Goal: Transaction & Acquisition: Purchase product/service

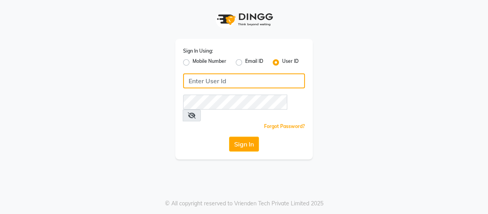
type input "9596963939"
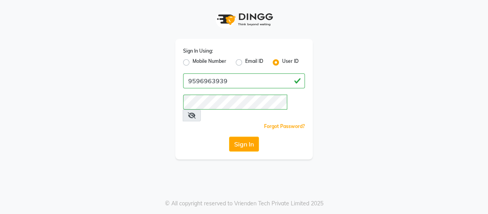
click at [218, 62] on label "Mobile Number" at bounding box center [209, 62] width 34 height 9
click at [197, 62] on input "Mobile Number" at bounding box center [194, 60] width 5 height 5
radio input "true"
radio input "false"
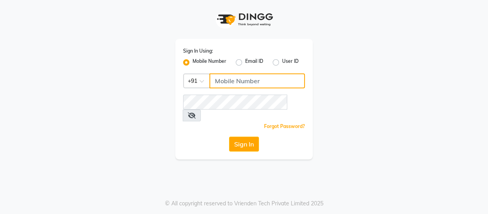
click at [233, 82] on input "Username" at bounding box center [256, 80] width 95 height 15
type input "9596963939"
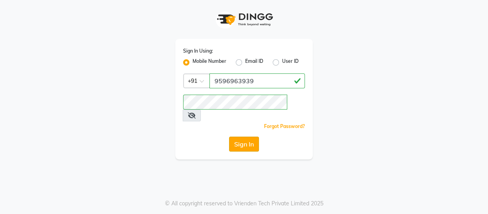
click at [244, 137] on button "Sign In" at bounding box center [244, 144] width 30 height 15
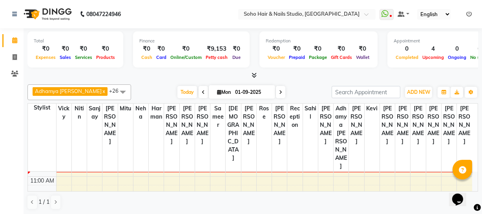
scroll to position [35, 0]
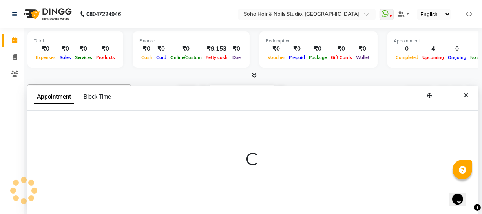
scroll to position [0, 0]
select select "11749"
select select "tentative"
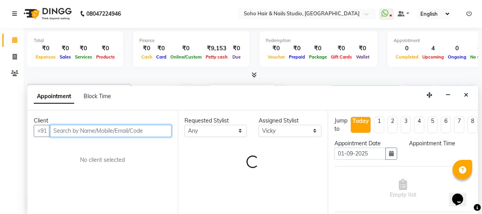
select select "675"
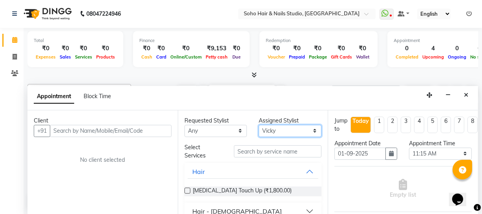
click at [283, 133] on select "Select Adhamya [PERSON_NAME] [PERSON_NAME] [PERSON_NAME] [PERSON_NAME] [PERSON_…" at bounding box center [290, 131] width 63 height 12
select select "38041"
click at [259, 125] on select "Select Adhamya [PERSON_NAME] [PERSON_NAME] [PERSON_NAME] [PERSON_NAME] [PERSON_…" at bounding box center [290, 131] width 63 height 12
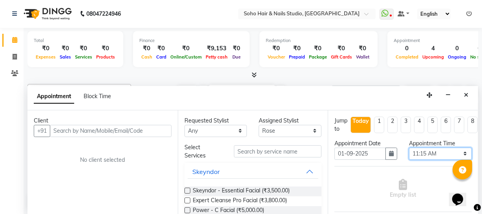
click at [419, 155] on select "Select 10:00 AM 10:15 AM 10:30 AM 10:45 AM 11:00 AM 11:15 AM 11:30 AM 11:45 AM …" at bounding box center [440, 154] width 63 height 12
select select "690"
click at [409, 148] on select "Select 10:00 AM 10:15 AM 10:30 AM 10:45 AM 11:00 AM 11:15 AM 11:30 AM 11:45 AM …" at bounding box center [440, 154] width 63 height 12
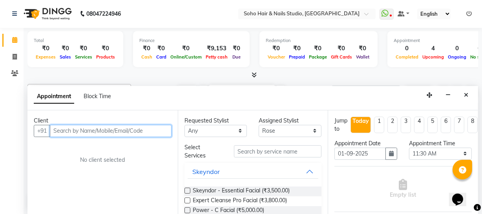
click at [148, 127] on input "text" at bounding box center [111, 131] width 122 height 12
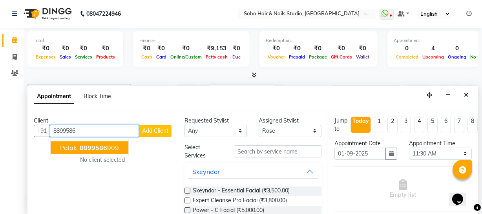
click at [116, 139] on ngb-typeahead-window "Palak 8899586 909" at bounding box center [89, 148] width 79 height 20
click at [108, 145] on ngb-highlight "8899586 909" at bounding box center [98, 148] width 41 height 8
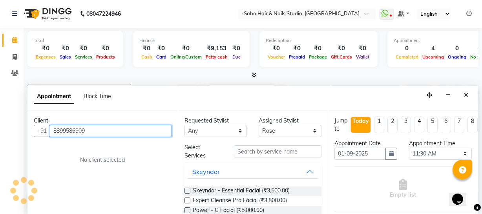
type input "8899586909"
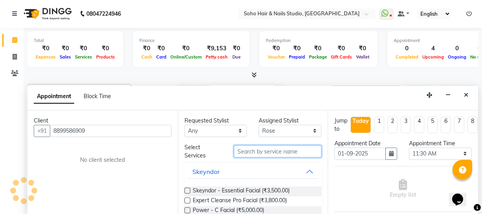
click at [286, 151] on input "text" at bounding box center [278, 151] width 88 height 12
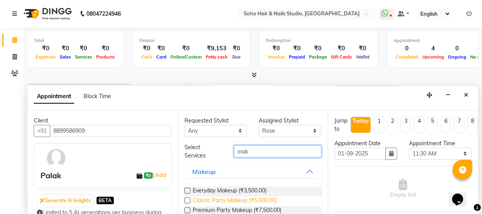
type input "mak"
click at [258, 204] on span "Classic Party Makeup (₹5,000.00)" at bounding box center [235, 201] width 84 height 10
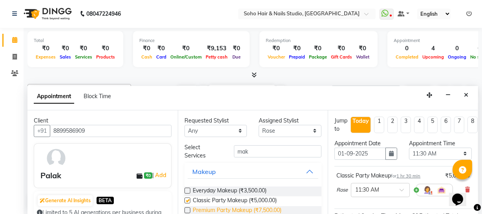
checkbox input "false"
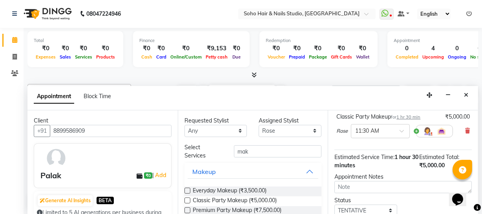
scroll to position [122, 0]
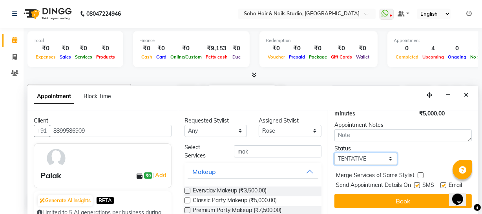
click at [371, 153] on select "Select TENTATIVE CONFIRM CHECK-IN UPCOMING" at bounding box center [365, 159] width 63 height 12
select select "confirm booking"
click at [334, 153] on select "Select TENTATIVE CONFIRM CHECK-IN UPCOMING" at bounding box center [365, 159] width 63 height 12
click at [369, 196] on button "Book" at bounding box center [402, 201] width 137 height 14
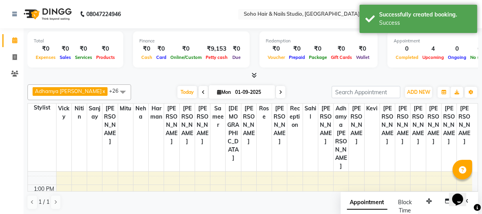
scroll to position [59, 0]
click at [17, 56] on span at bounding box center [15, 57] width 14 height 9
select select "service"
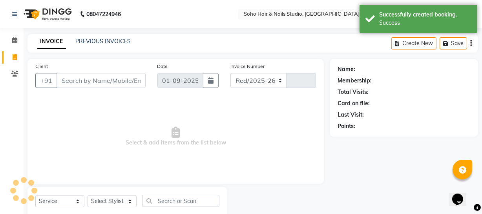
select select "735"
type input "3912"
select select "membership"
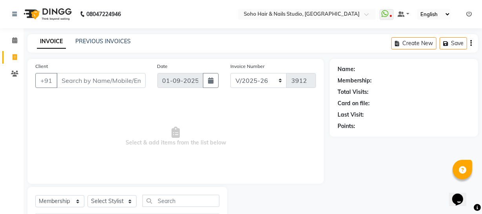
click at [19, 53] on span at bounding box center [15, 57] width 14 height 9
select select "service"
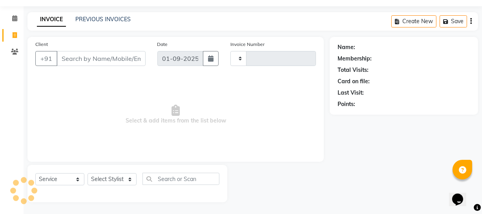
type input "3912"
select select "735"
select select "membership"
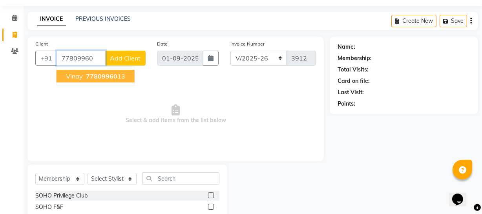
click at [97, 72] on span "77809960" at bounding box center [101, 76] width 31 height 8
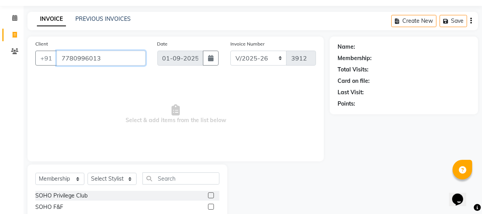
type input "7780996013"
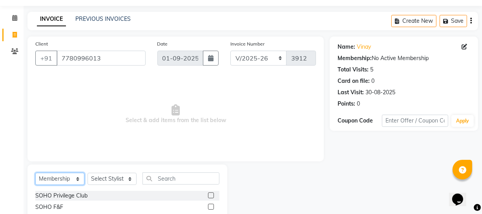
click at [71, 181] on select "Select Service Product Membership Package Voucher Prepaid Gift Card" at bounding box center [59, 179] width 49 height 12
select select "service"
click at [35, 173] on select "Select Service Product Membership Package Voucher Prepaid Gift Card" at bounding box center [59, 179] width 49 height 12
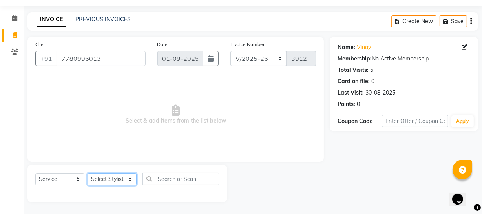
click at [102, 178] on select "Select Stylist [PERSON_NAME] Adhamya [PERSON_NAME] [PERSON_NAME] [PERSON_NAME] …" at bounding box center [112, 179] width 49 height 12
select select "30406"
click at [88, 173] on select "Select Stylist [PERSON_NAME] Adhamya [PERSON_NAME] [PERSON_NAME] [PERSON_NAME] …" at bounding box center [112, 179] width 49 height 12
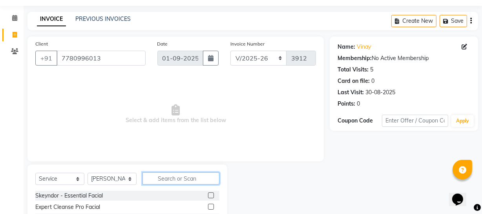
click at [175, 180] on input "text" at bounding box center [181, 178] width 77 height 12
type input "be"
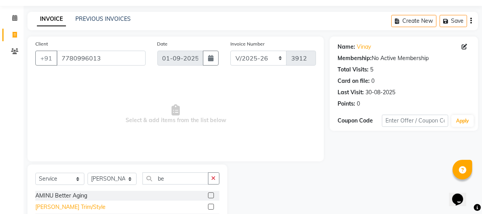
click at [65, 206] on div "[PERSON_NAME] Trim/Style" at bounding box center [70, 207] width 70 height 8
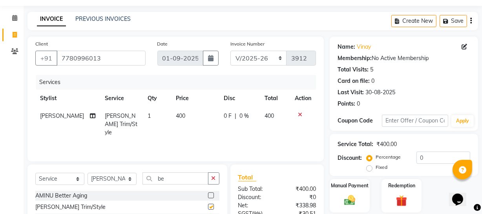
checkbox input "false"
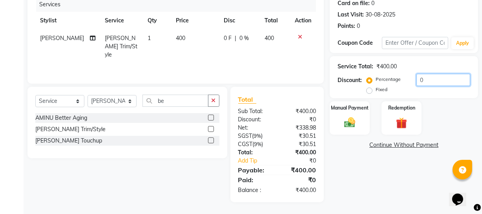
drag, startPoint x: 443, startPoint y: 82, endPoint x: 312, endPoint y: 84, distance: 130.3
click at [313, 84] on div "Client [PHONE_NUMBER] Date [DATE] Invoice Number Red/2025-26 V/2025 V/[PHONE_NU…" at bounding box center [253, 80] width 462 height 243
type input "20"
click at [341, 116] on img at bounding box center [349, 122] width 19 height 13
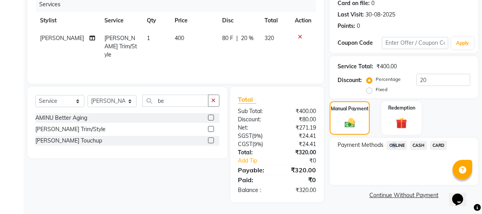
drag, startPoint x: 393, startPoint y: 139, endPoint x: 395, endPoint y: 147, distance: 9.0
click at [393, 143] on div "Payment Methods ONLINE CASH CARD" at bounding box center [404, 161] width 148 height 47
click at [395, 149] on span "ONLINE" at bounding box center [397, 145] width 20 height 9
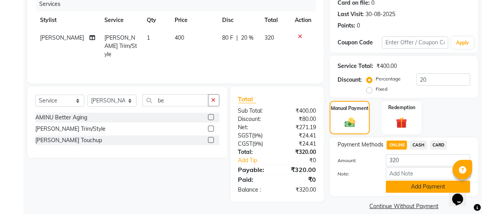
click at [404, 181] on button "Add Payment" at bounding box center [428, 187] width 84 height 12
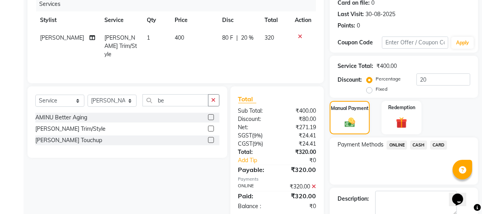
scroll to position [143, 0]
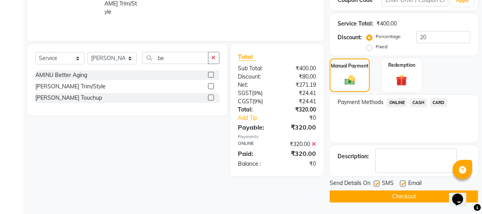
click at [400, 198] on button "Checkout" at bounding box center [404, 196] width 148 height 12
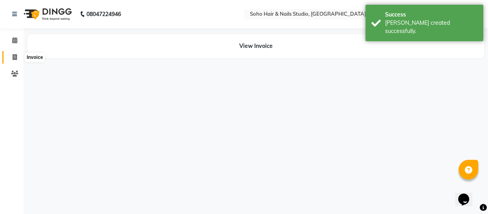
click at [15, 57] on icon at bounding box center [15, 57] width 4 height 6
select select "service"
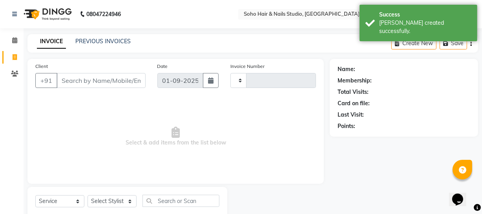
type input "3913"
select select "735"
select select "membership"
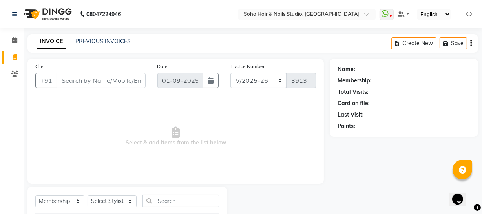
click at [348, 204] on div "Name: Membership: Total Visits: Card on file: Last Visit: Points:" at bounding box center [407, 153] width 154 height 188
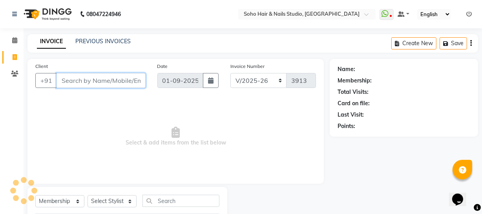
click at [98, 78] on input "Client" at bounding box center [101, 80] width 89 height 15
type input "9"
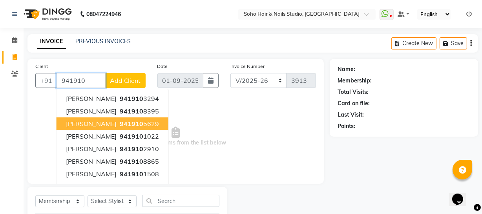
click at [124, 122] on span "941910" at bounding box center [132, 124] width 24 height 8
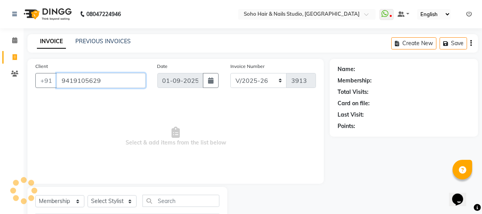
type input "9419105629"
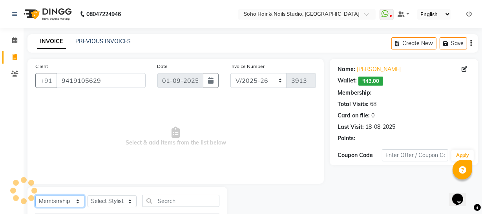
click at [79, 199] on select "Select Service Product Membership Package Voucher Prepaid Gift Card" at bounding box center [59, 201] width 49 height 12
select select "1: Object"
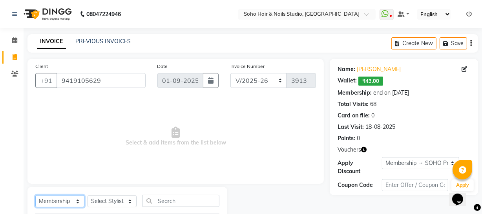
select select "service"
click at [35, 195] on select "Select Service Product Membership Package Voucher Prepaid Gift Card" at bounding box center [59, 201] width 49 height 12
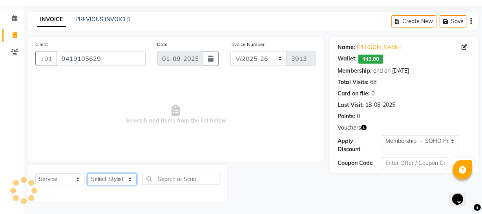
click at [100, 177] on select "Select Stylist [PERSON_NAME] Adhamya [PERSON_NAME] [PERSON_NAME] [PERSON_NAME] …" at bounding box center [112, 179] width 49 height 12
select select "13838"
click at [88, 173] on select "Select Stylist [PERSON_NAME] Adhamya [PERSON_NAME] [PERSON_NAME] [PERSON_NAME] …" at bounding box center [112, 179] width 49 height 12
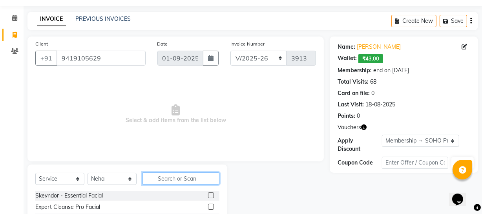
click at [165, 184] on input "text" at bounding box center [181, 178] width 77 height 12
click at [165, 183] on input "text" at bounding box center [181, 178] width 77 height 12
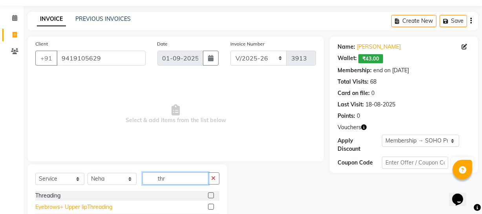
scroll to position [56, 0]
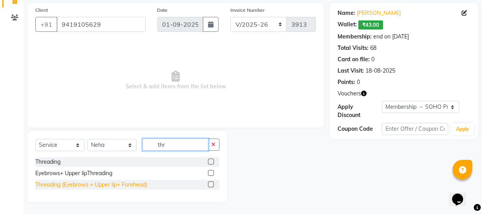
type input "thr"
click at [110, 184] on div "Threading (Eyebrows + Upper lip+ Forehead)" at bounding box center [91, 185] width 112 height 8
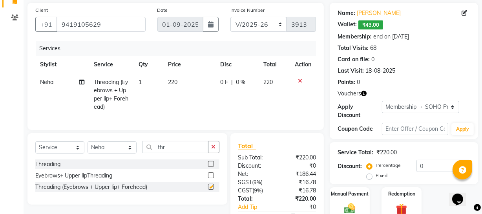
checkbox input "false"
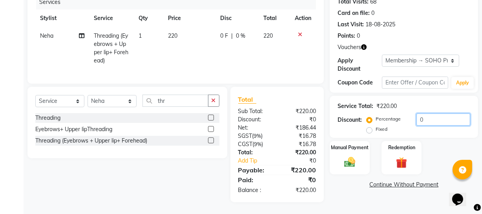
drag, startPoint x: 441, startPoint y: 114, endPoint x: 377, endPoint y: 128, distance: 65.5
click at [382, 126] on div "Percentage Fixed 0" at bounding box center [419, 123] width 102 height 21
type input "20"
click at [389, 154] on div "Redemption" at bounding box center [402, 157] width 42 height 35
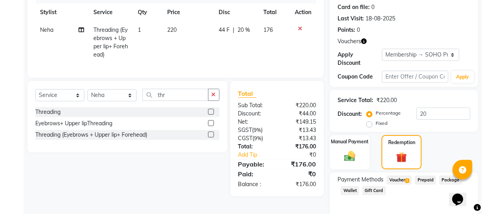
scroll to position [141, 0]
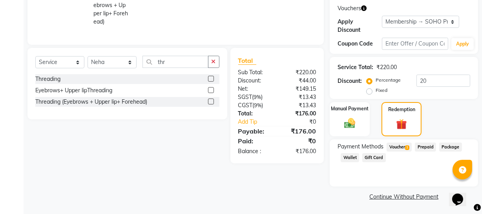
click at [350, 157] on span "Wallet" at bounding box center [350, 157] width 18 height 9
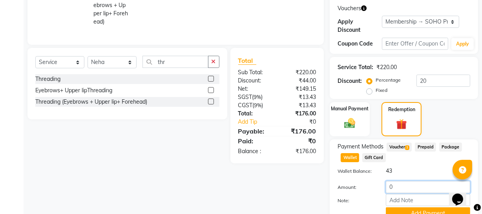
drag, startPoint x: 399, startPoint y: 184, endPoint x: 233, endPoint y: 171, distance: 166.2
click at [340, 184] on div "Amount: 0" at bounding box center [404, 187] width 144 height 13
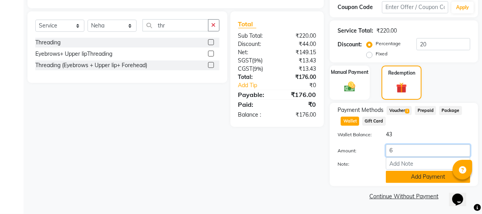
type input "6"
click at [393, 176] on button "Add Payment" at bounding box center [428, 177] width 84 height 12
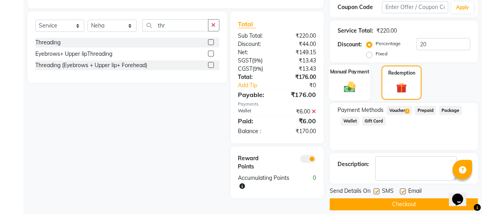
click at [358, 86] on img at bounding box center [349, 86] width 19 height 13
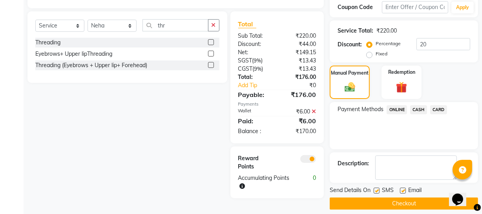
click at [420, 110] on span "CASH" at bounding box center [418, 109] width 17 height 9
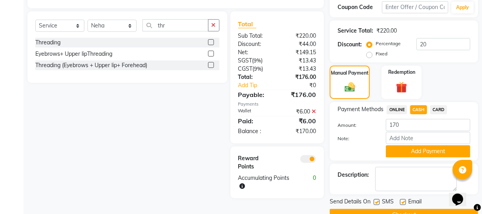
click at [418, 150] on button "Add Payment" at bounding box center [428, 151] width 84 height 12
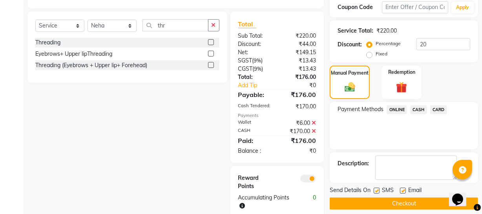
click at [399, 204] on button "Checkout" at bounding box center [404, 203] width 148 height 12
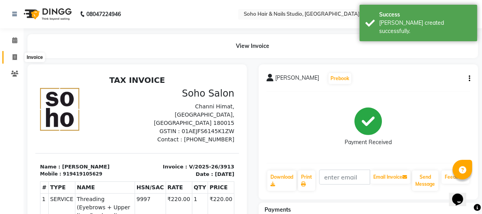
click at [18, 58] on span at bounding box center [15, 57] width 14 height 9
select select "service"
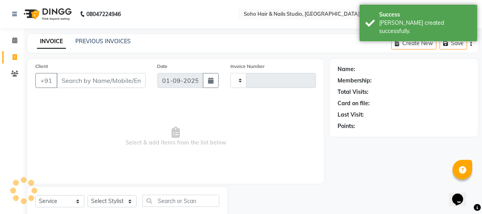
scroll to position [22, 0]
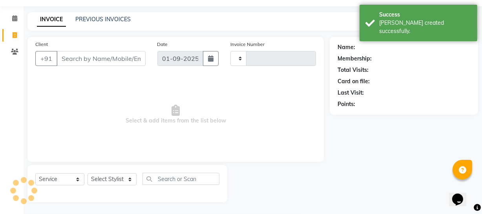
type input "3914"
select select "735"
select select "membership"
